Goal: Information Seeking & Learning: Learn about a topic

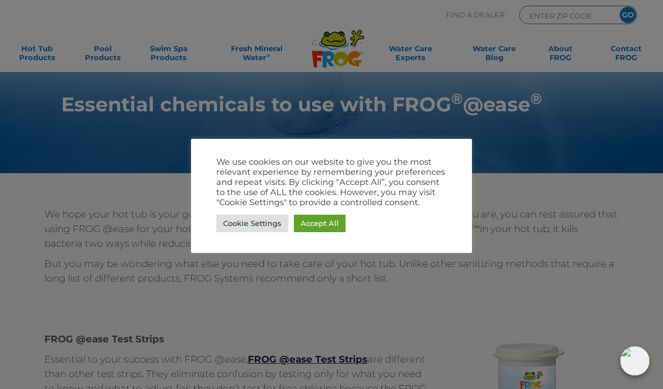
click at [320, 227] on link "Accept All" at bounding box center [320, 223] width 52 height 17
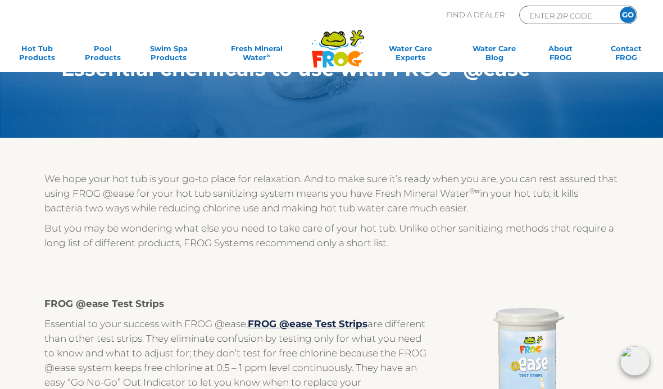
scroll to position [35, 0]
click at [34, 47] on link "Hot Tub Products" at bounding box center [36, 55] width 51 height 22
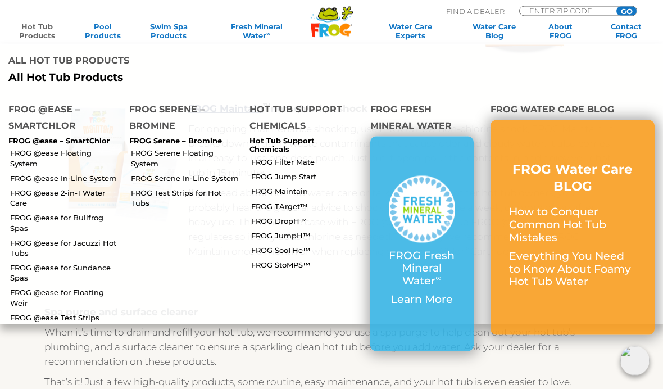
scroll to position [804, 0]
click at [588, 206] on p "How to Conquer Common Hot Tub Mistakes" at bounding box center [572, 225] width 127 height 38
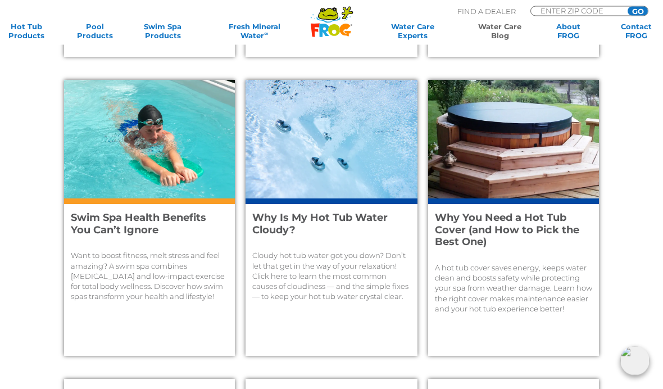
scroll to position [678, 0]
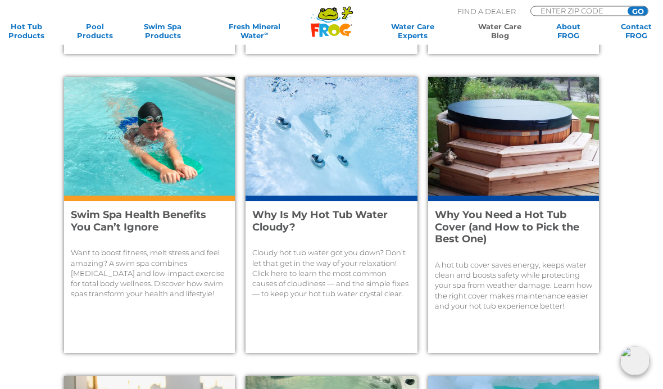
click at [365, 268] on p "Cloudy hot tub water got you down? Don’t let that get in the way of your relaxa…" at bounding box center [331, 273] width 158 height 51
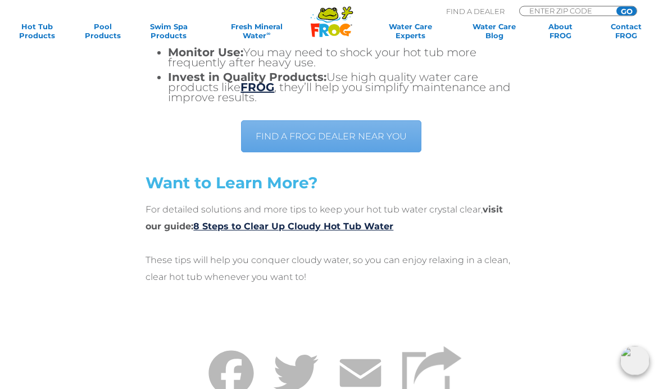
scroll to position [3507, 0]
click at [375, 133] on link "FIND A FROG DEALER NEAR YOU" at bounding box center [331, 136] width 180 height 32
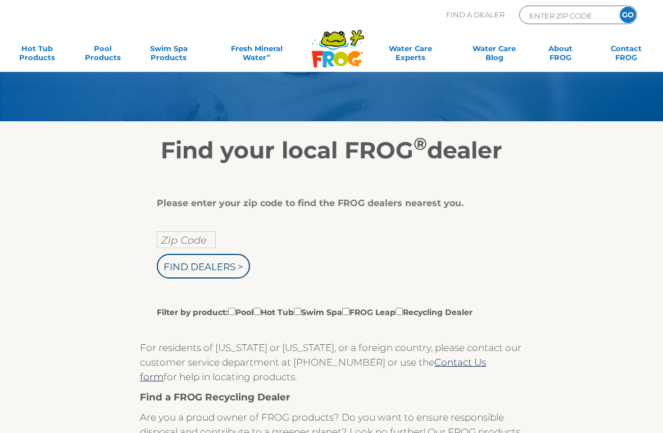
scroll to position [75, 0]
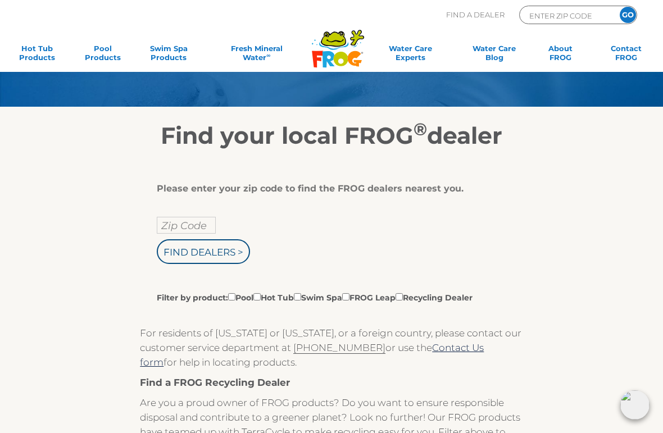
click at [197, 226] on input "Zip Code" at bounding box center [186, 225] width 59 height 17
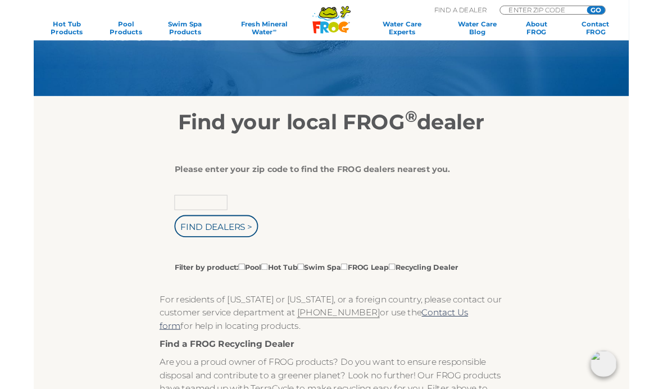
scroll to position [75, 0]
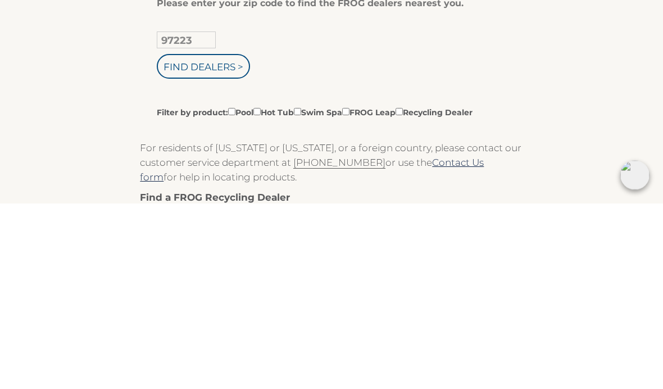
type input "97223"
click at [261, 294] on input "Filter by product: Pool Hot Tub Swim Spa FROG Leap Recycling Dealer" at bounding box center [256, 297] width 7 height 7
checkbox input "true"
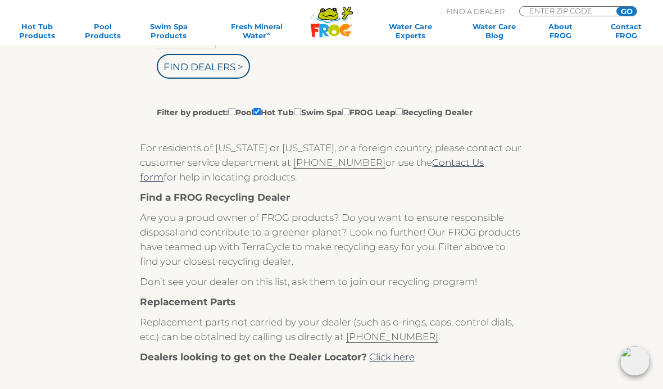
click at [202, 71] on input "Find Dealers >" at bounding box center [203, 66] width 93 height 25
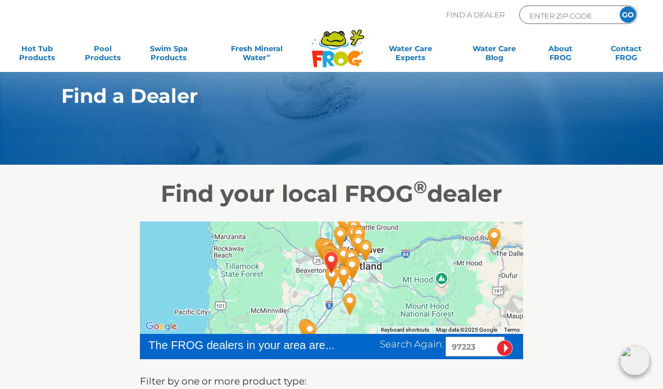
scroll to position [15, 0]
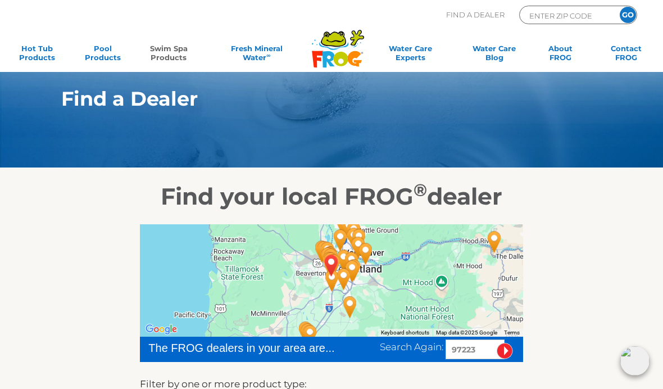
click at [172, 49] on link "Swim Spa Products" at bounding box center [168, 55] width 51 height 22
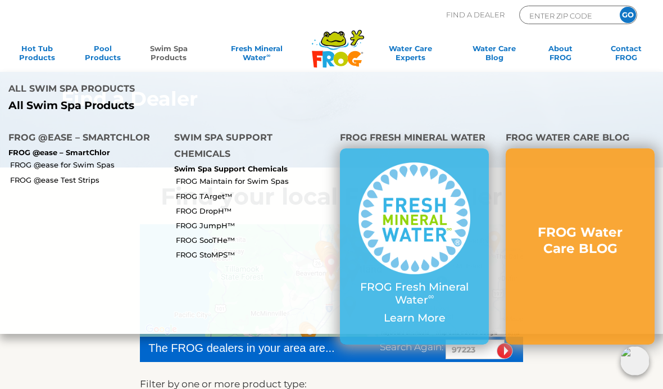
click at [85, 160] on link "FROG @ease for Swim Spas" at bounding box center [88, 165] width 156 height 10
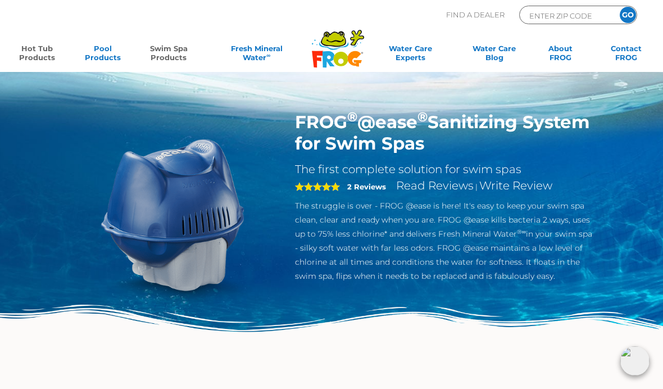
click at [35, 49] on link "Hot Tub Products" at bounding box center [36, 55] width 51 height 22
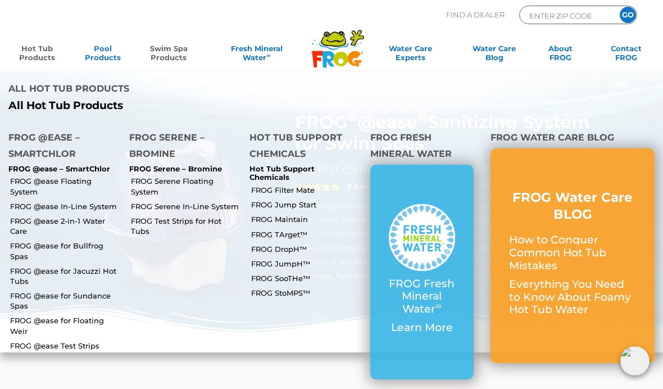
click at [72, 176] on link "FROG @ease Floating System" at bounding box center [65, 186] width 111 height 20
